Goal: Task Accomplishment & Management: Manage account settings

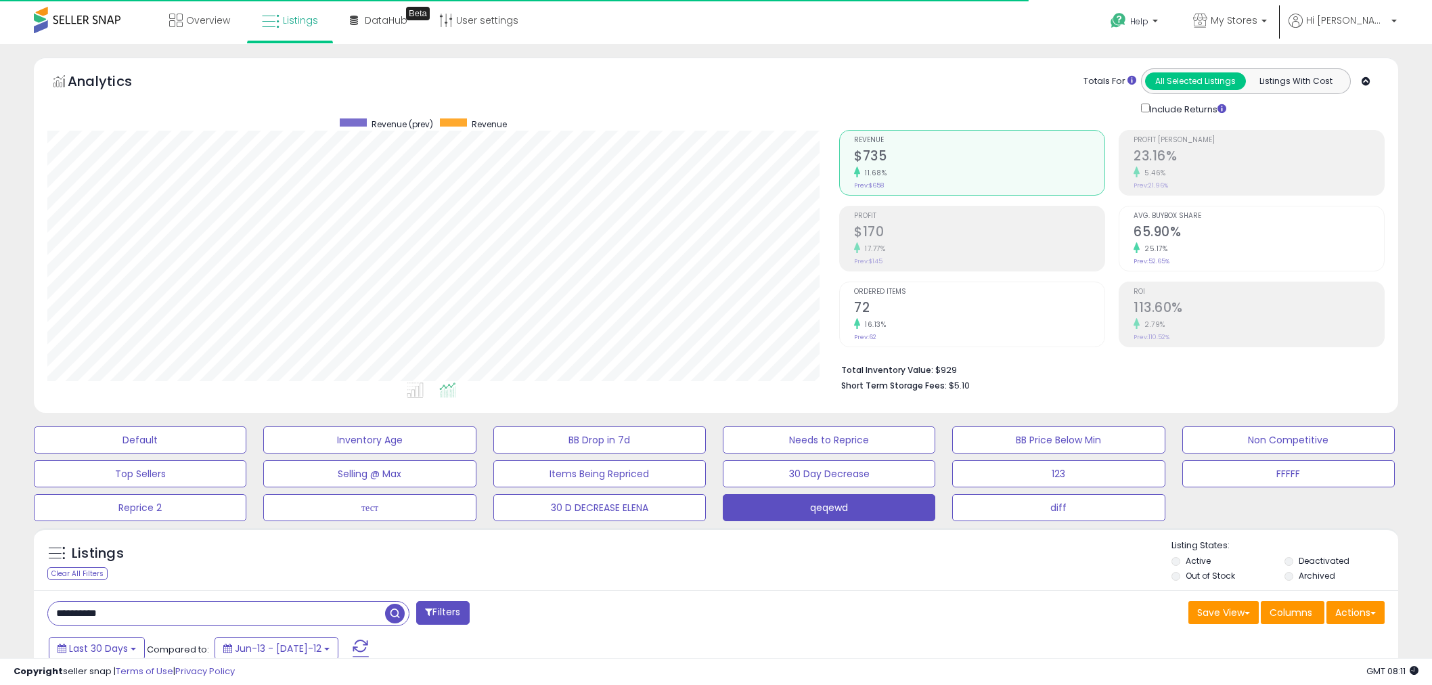
select select "**"
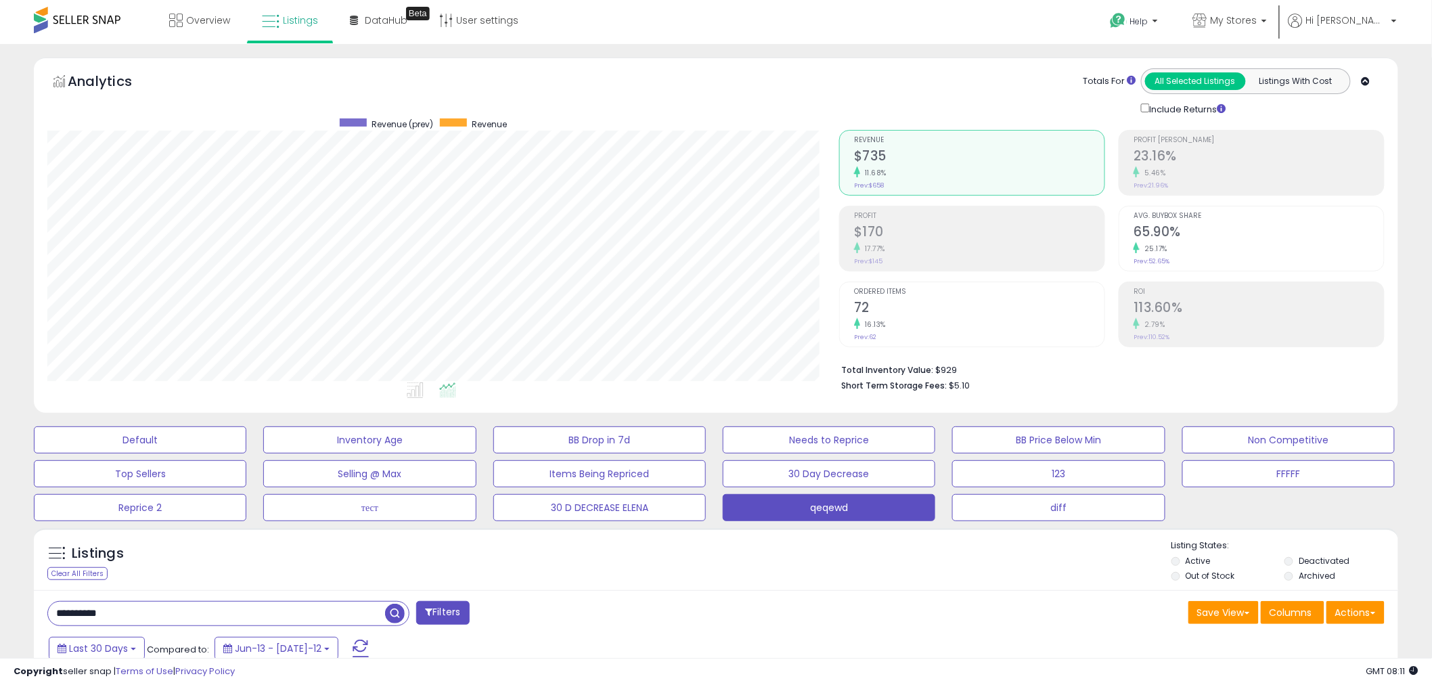
scroll to position [277, 792]
click at [1257, 14] on span "My Stores" at bounding box center [1234, 21] width 47 height 14
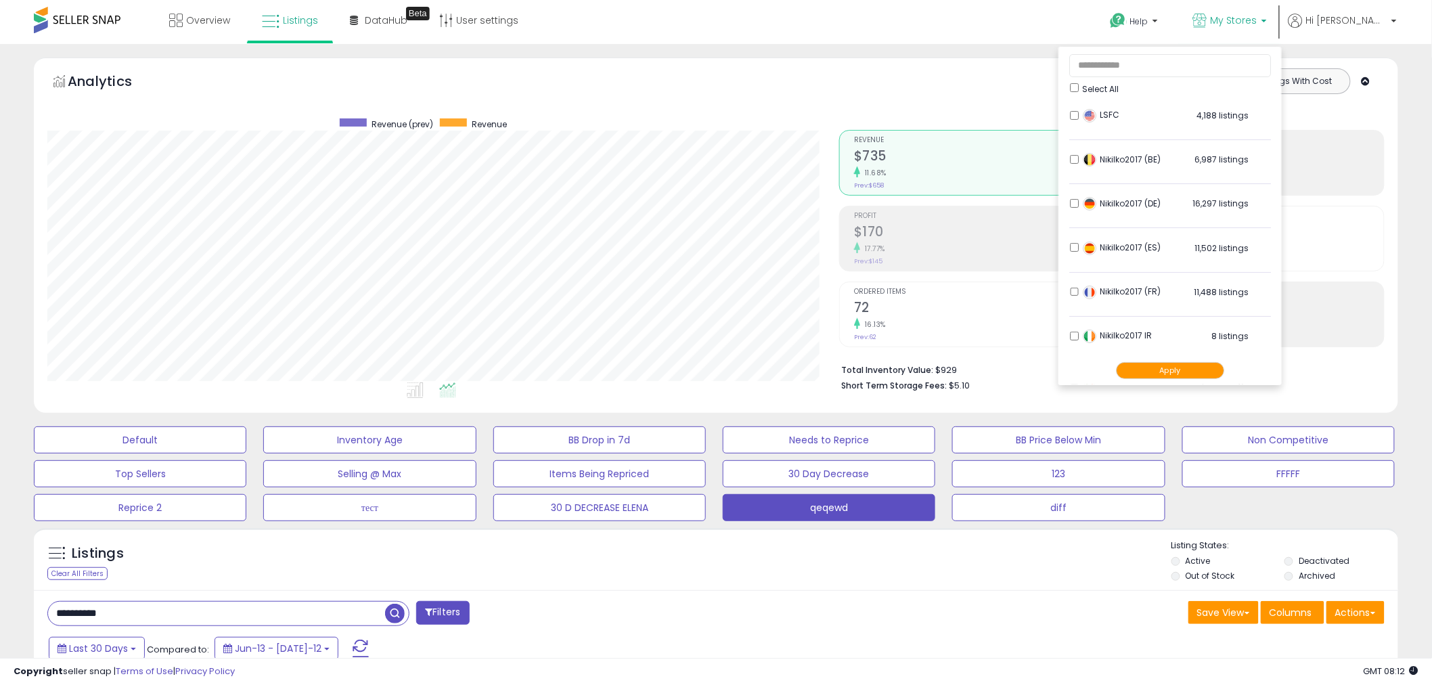
click at [1115, 85] on div "Select All" at bounding box center [1170, 70] width 202 height 47
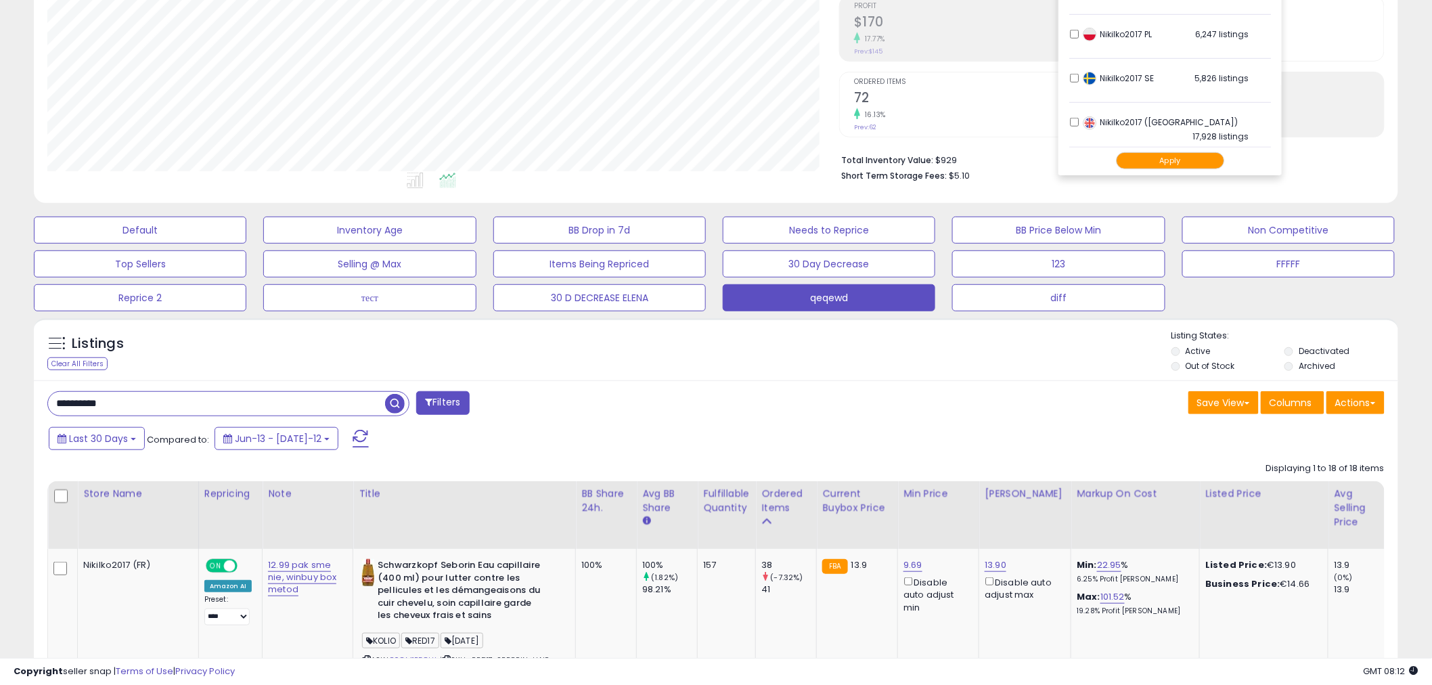
scroll to position [175, 0]
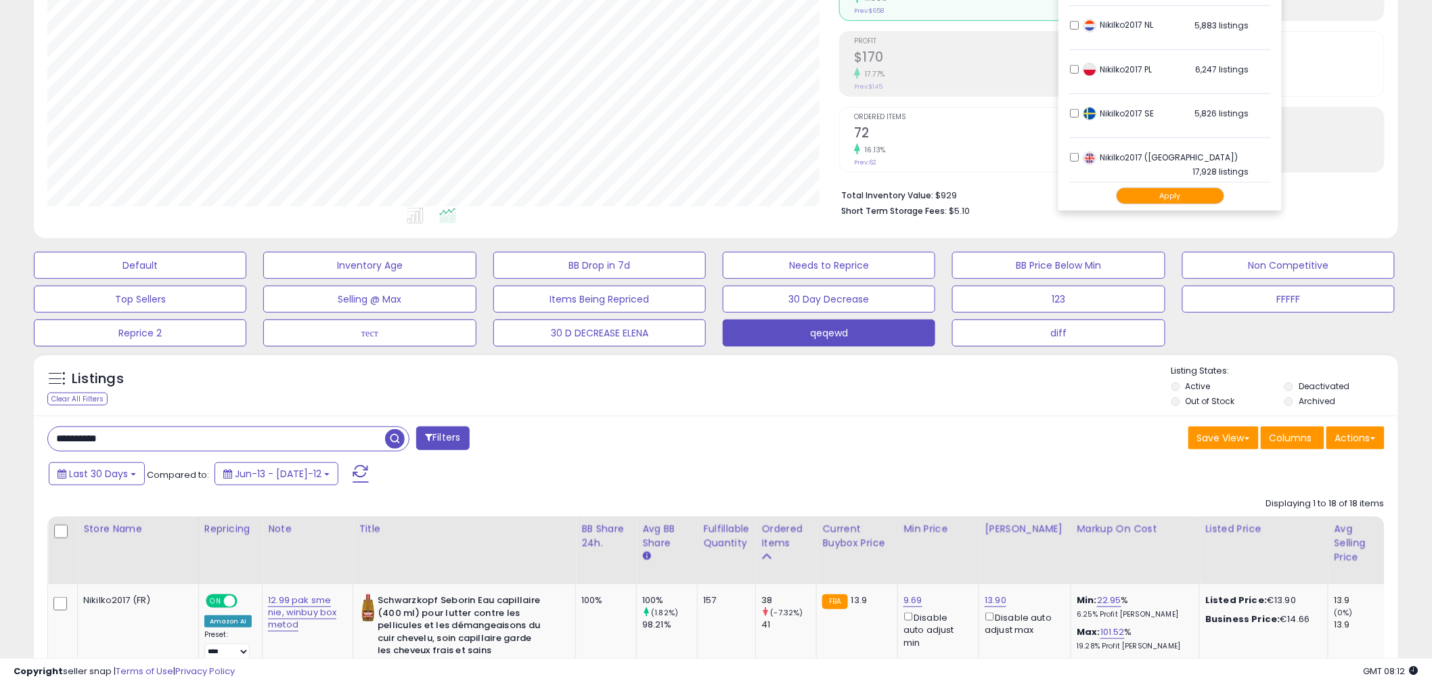
click at [1123, 156] on li "Nikilko2017 (UK) 17,928 listings" at bounding box center [1170, 161] width 202 height 42
click at [1196, 194] on button "Apply" at bounding box center [1170, 195] width 108 height 17
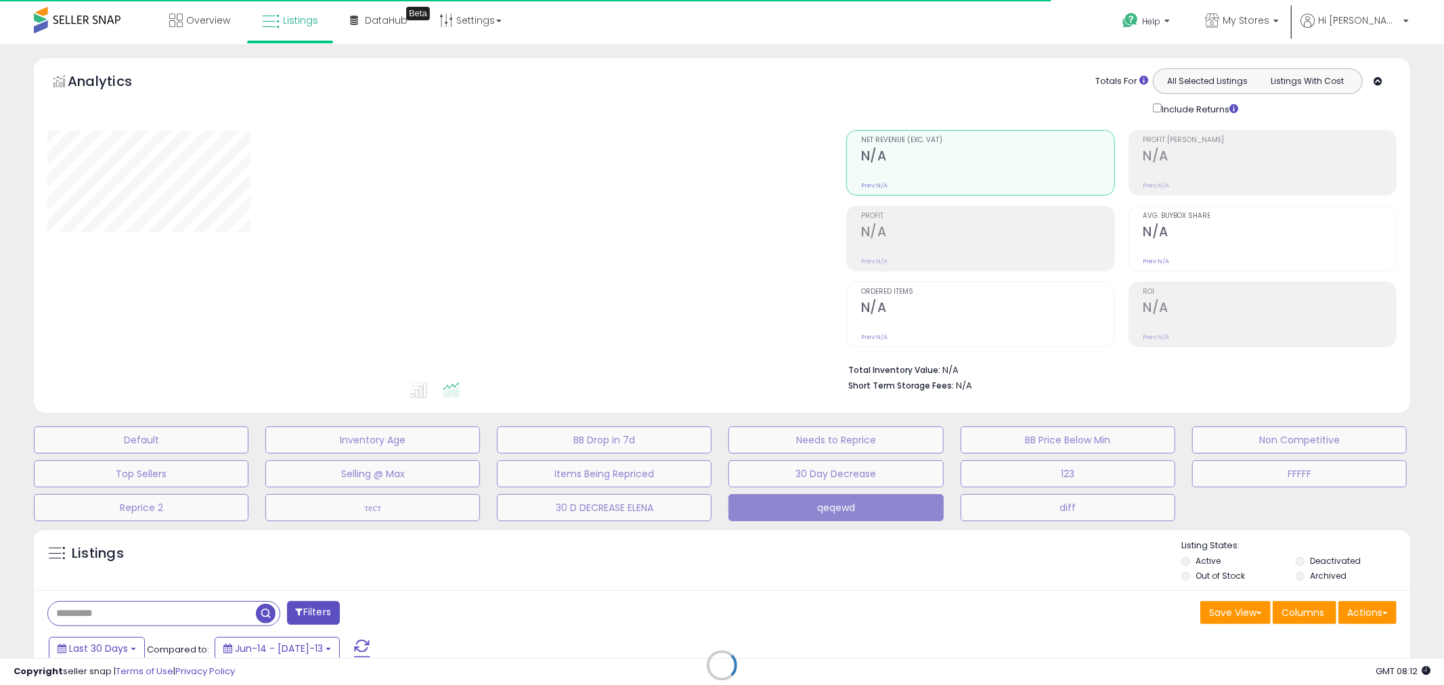
select select "**"
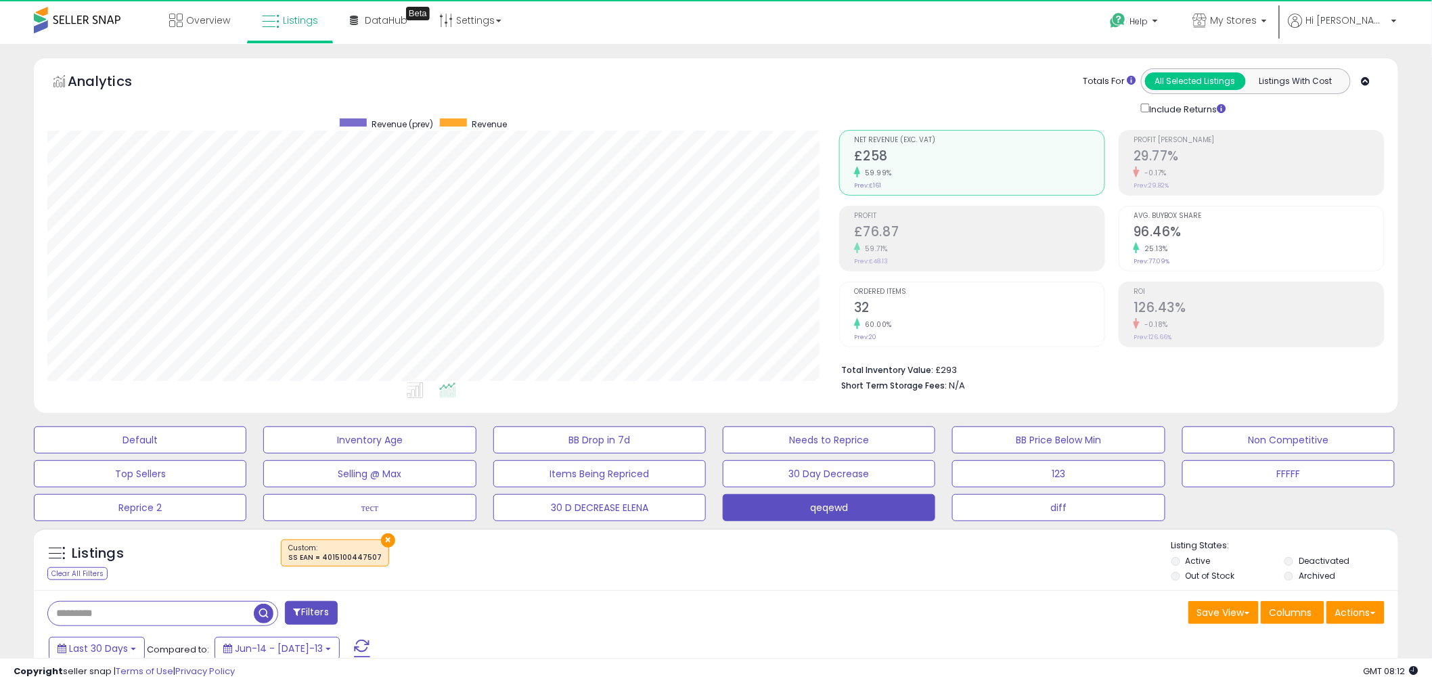
scroll to position [277, 792]
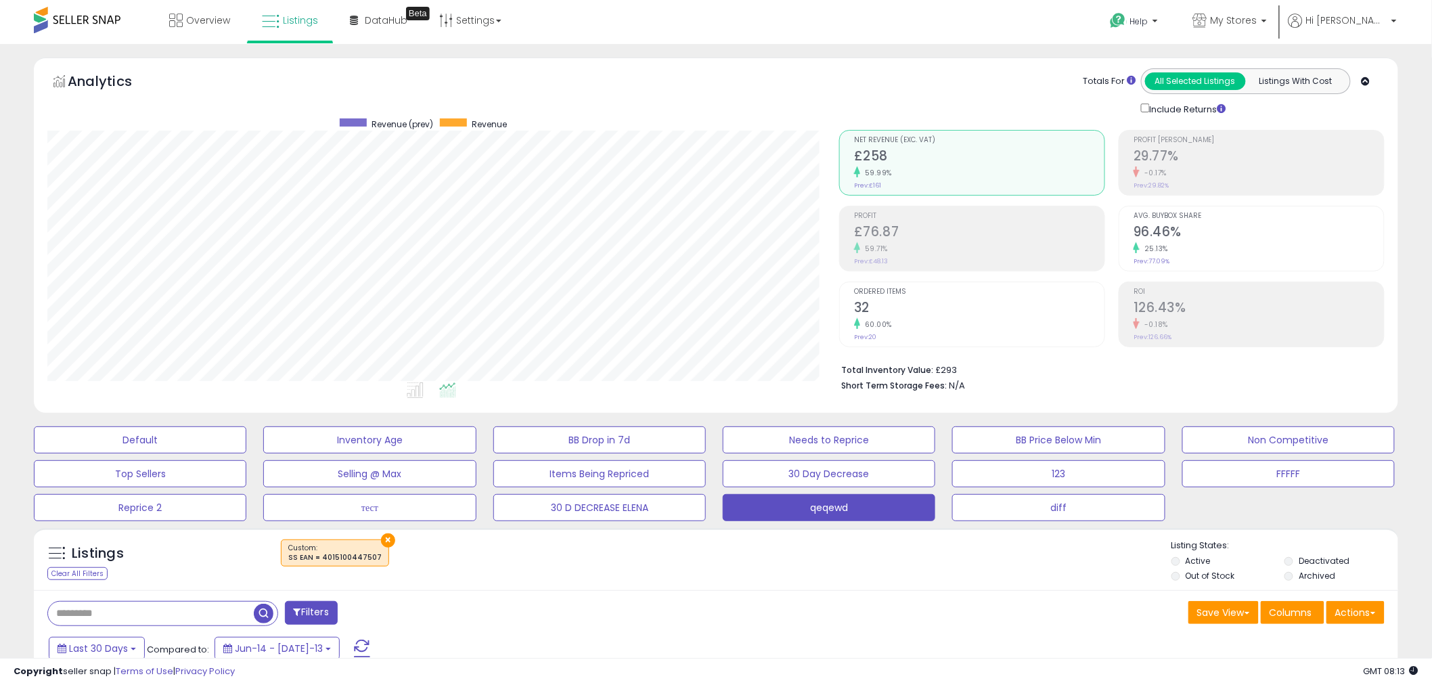
click at [1257, 16] on span "My Stores" at bounding box center [1234, 21] width 47 height 14
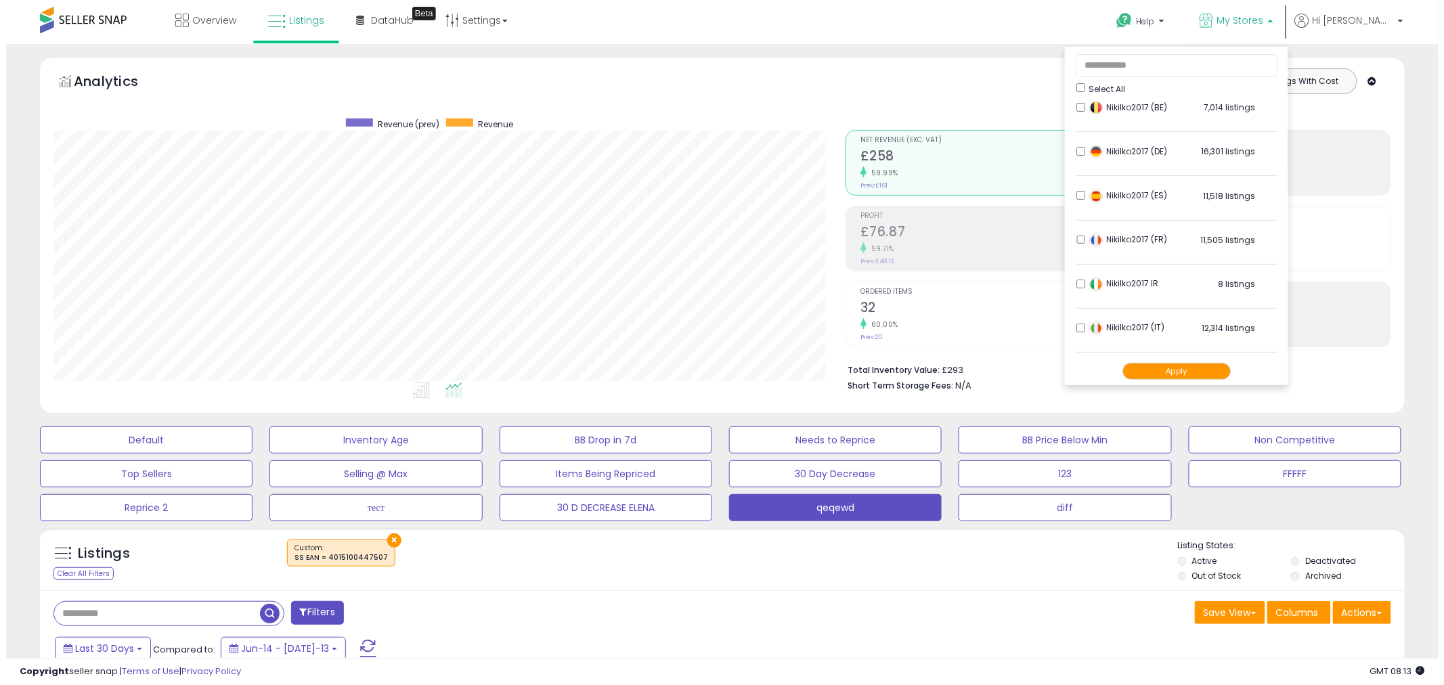
scroll to position [0, 0]
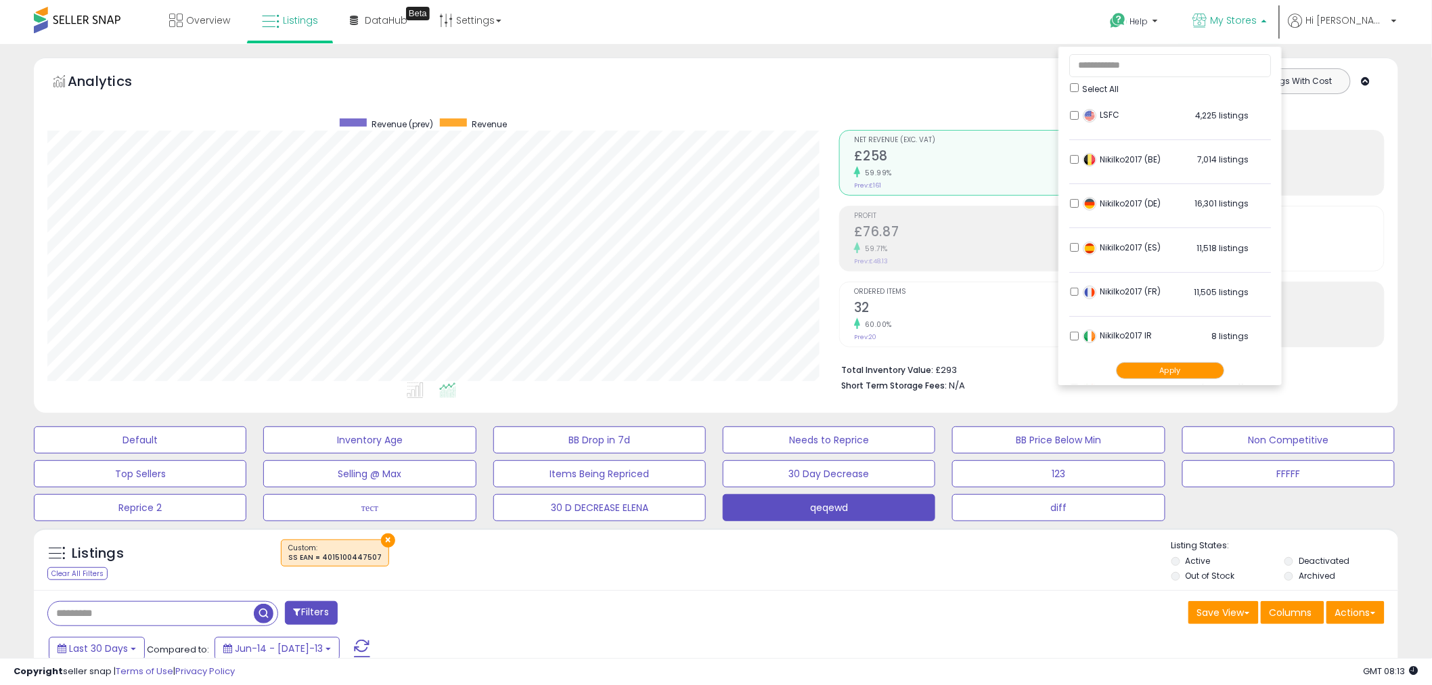
click at [1019, 619] on div "Save View Save As New View Update Current View Columns Actions Import Export Vi…" at bounding box center [1055, 614] width 679 height 26
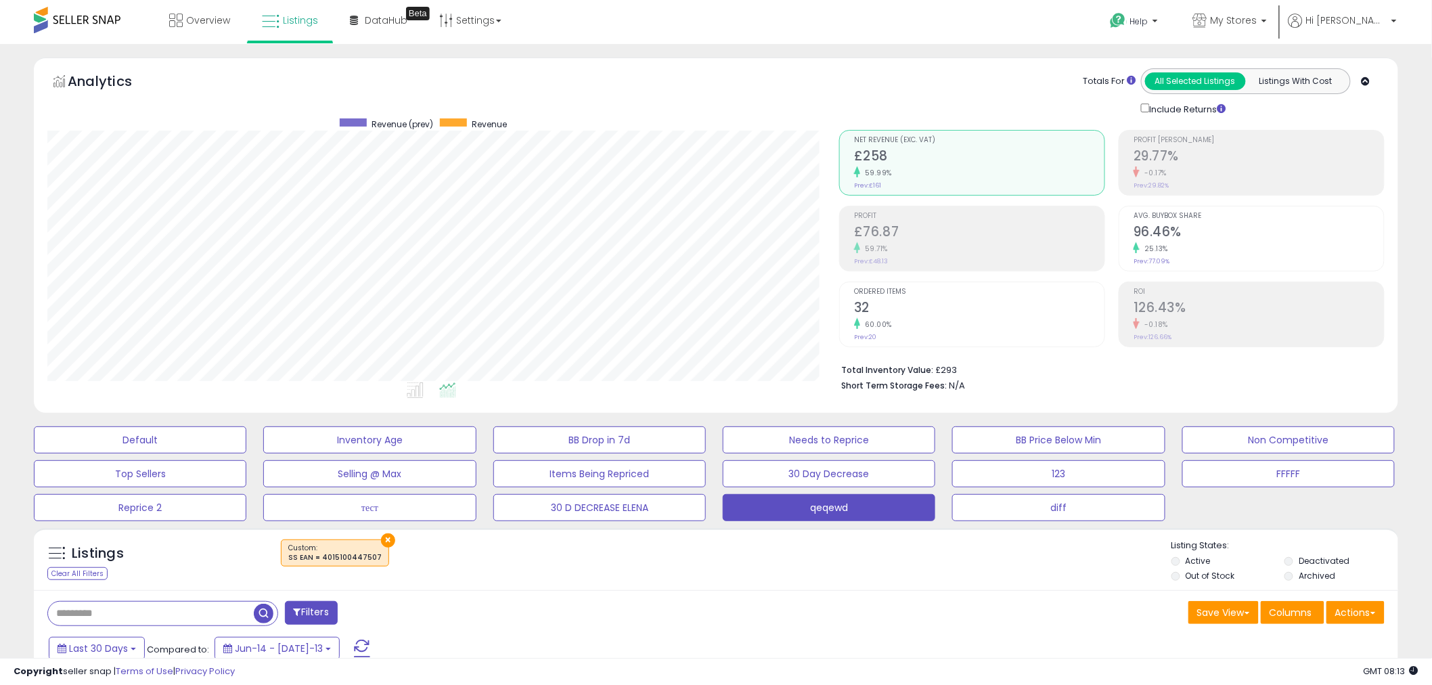
click at [381, 536] on button "×" at bounding box center [388, 540] width 14 height 14
